Goal: Check status: Check status

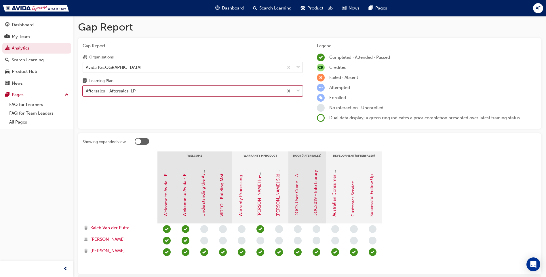
scroll to position [29, 0]
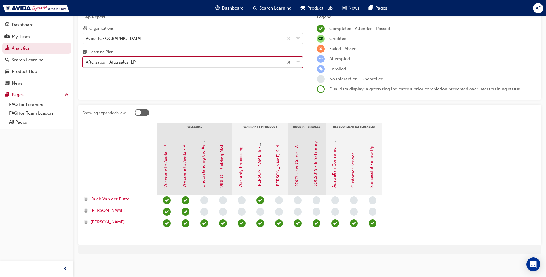
click at [181, 56] on div "Learning Plan" at bounding box center [193, 53] width 220 height 8
click at [86, 60] on input "Learning Plan option Aftersales - Aftersales-LP, selected. 0 results available.…" at bounding box center [86, 62] width 1 height 5
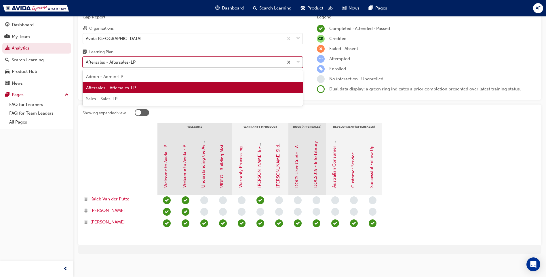
click at [171, 62] on div "Aftersales - Aftersales-LP" at bounding box center [183, 62] width 201 height 10
click at [86, 62] on input "Learning Plan option Aftersales - Aftersales-LP, selected. option Aftersales - …" at bounding box center [86, 62] width 1 height 5
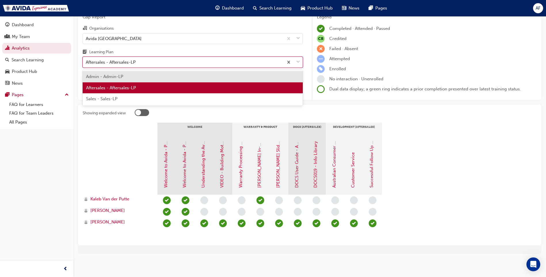
click at [139, 100] on div "Sales - Sales-LP" at bounding box center [193, 98] width 220 height 11
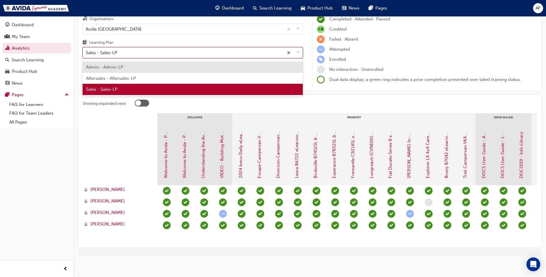
click at [229, 49] on div "Sales - Sales-LP" at bounding box center [183, 53] width 201 height 10
click at [86, 50] on input "Learning Plan option Sales - Sales-LP, selected. option Admin - Admin-LP focuse…" at bounding box center [86, 52] width 1 height 5
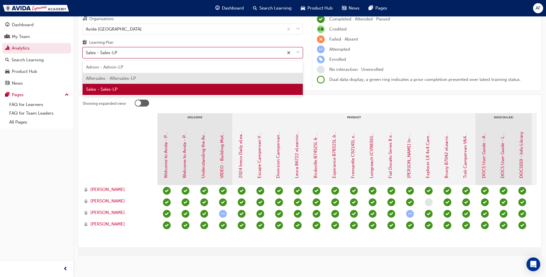
click at [160, 79] on div "Aftersales - Aftersales-LP" at bounding box center [193, 78] width 220 height 11
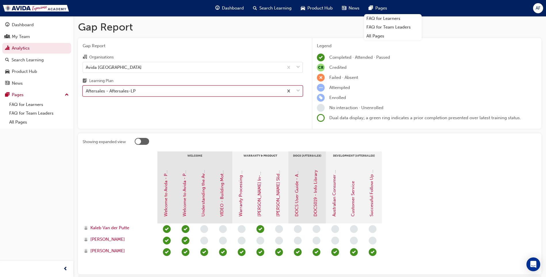
click at [260, 95] on div "Aftersales - Aftersales-LP" at bounding box center [183, 91] width 201 height 10
click at [86, 93] on input "Learning Plan option Aftersales - Aftersales-LP, selected. 0 results available.…" at bounding box center [86, 90] width 1 height 5
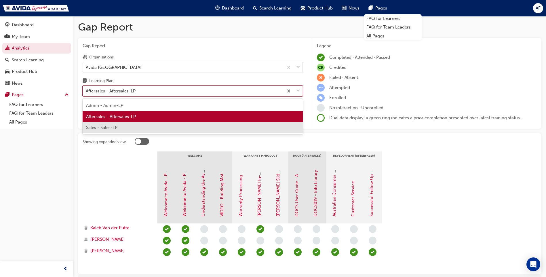
click at [145, 125] on div "Sales - Sales-LP" at bounding box center [193, 127] width 220 height 11
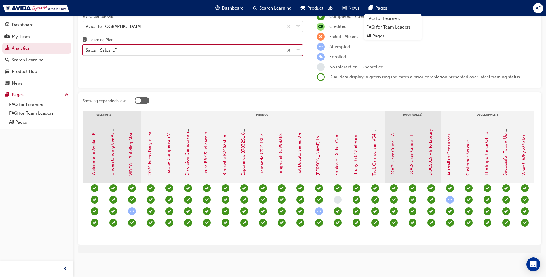
scroll to position [0, 92]
